Goal: Check status: Check status

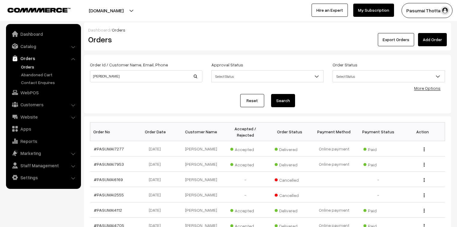
drag, startPoint x: 0, startPoint y: 0, endPoint x: 29, endPoint y: 65, distance: 71.0
click at [29, 65] on link "Orders" at bounding box center [49, 67] width 59 height 6
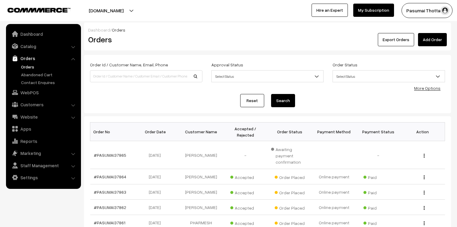
click at [431, 89] on link "More Options" at bounding box center [427, 88] width 26 height 5
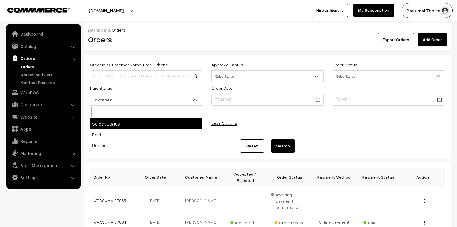
click at [102, 104] on span "Select Status" at bounding box center [146, 100] width 112 height 11
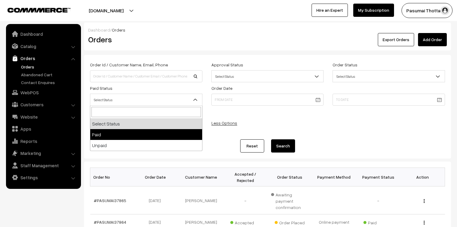
select select "1"
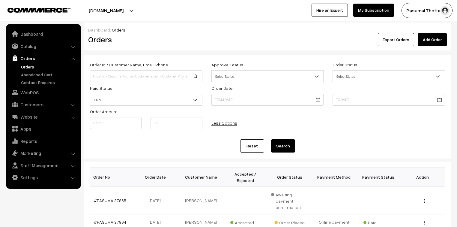
click at [273, 149] on button "Search" at bounding box center [283, 145] width 24 height 13
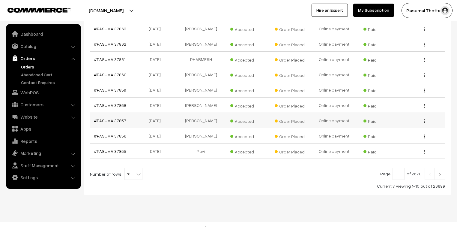
scroll to position [181, 0]
click at [136, 171] on b at bounding box center [139, 174] width 6 height 6
select select "50"
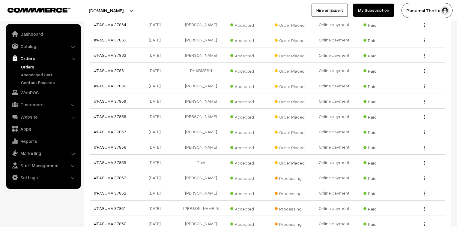
scroll to position [144, 0]
